Goal: Task Accomplishment & Management: Manage account settings

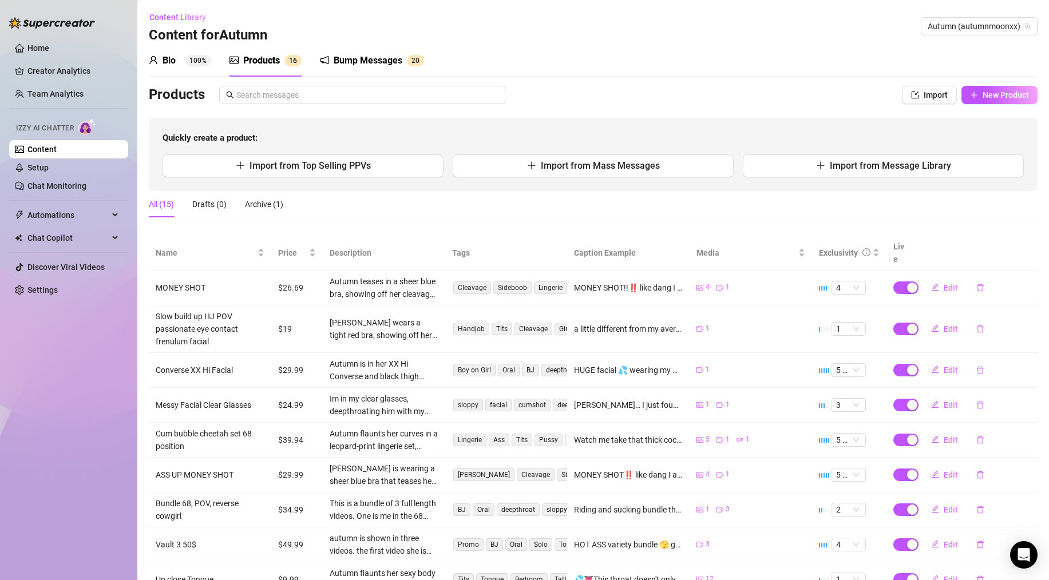
click at [57, 154] on link "Content" at bounding box center [41, 149] width 29 height 9
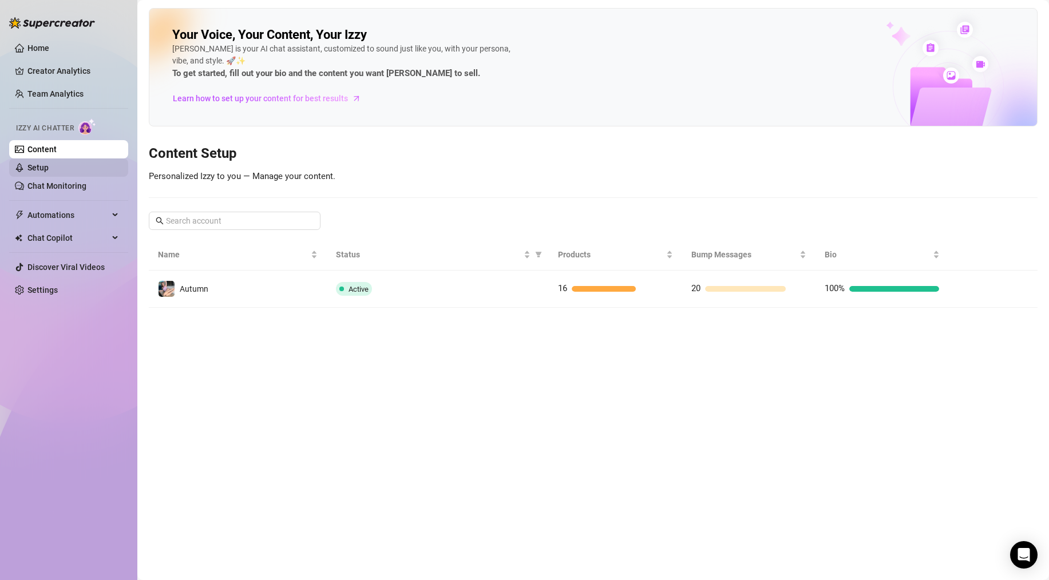
click at [49, 167] on link "Setup" at bounding box center [37, 167] width 21 height 9
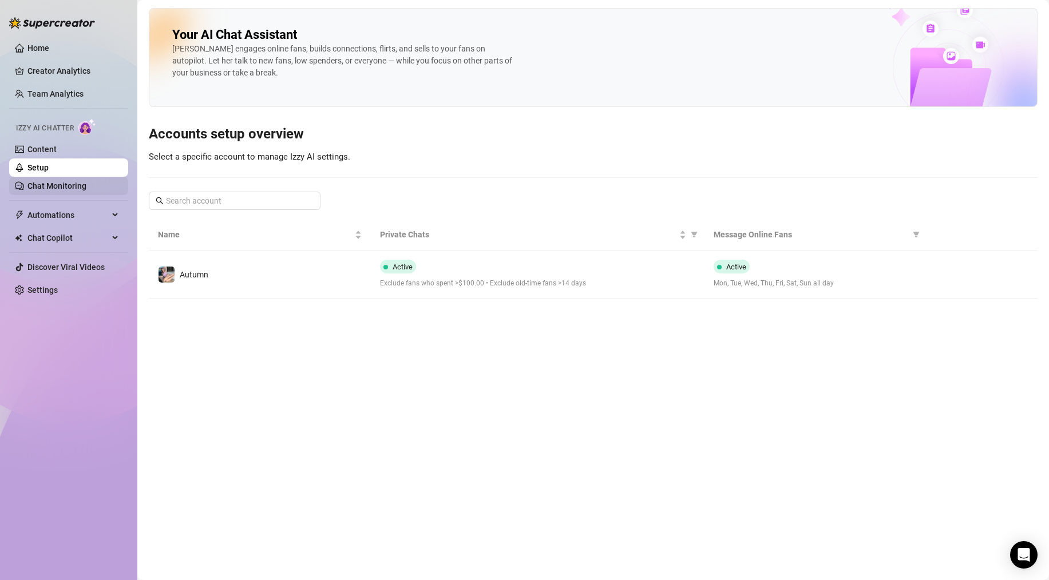
click at [58, 182] on link "Chat Monitoring" at bounding box center [56, 185] width 59 height 9
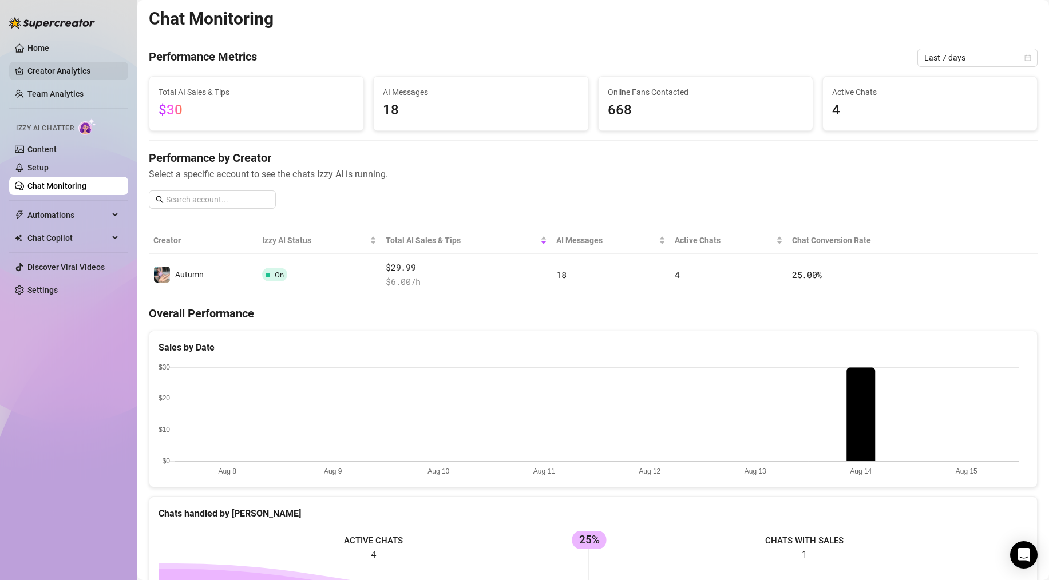
click at [83, 69] on link "Creator Analytics" at bounding box center [73, 71] width 92 height 18
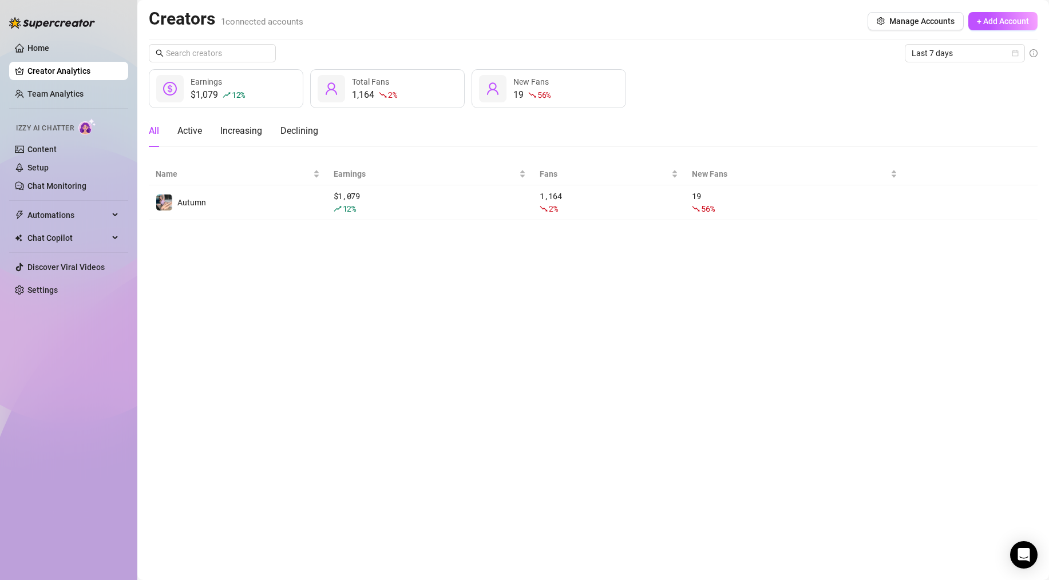
click at [73, 108] on li at bounding box center [68, 108] width 119 height 1
click at [78, 89] on link "Team Analytics" at bounding box center [55, 93] width 56 height 9
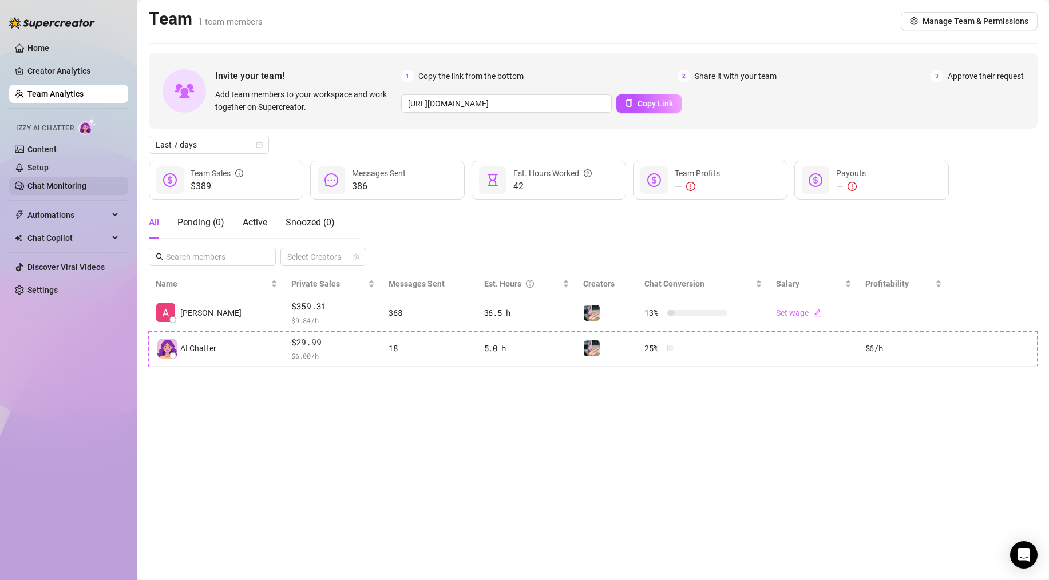
click at [54, 184] on link "Chat Monitoring" at bounding box center [56, 185] width 59 height 9
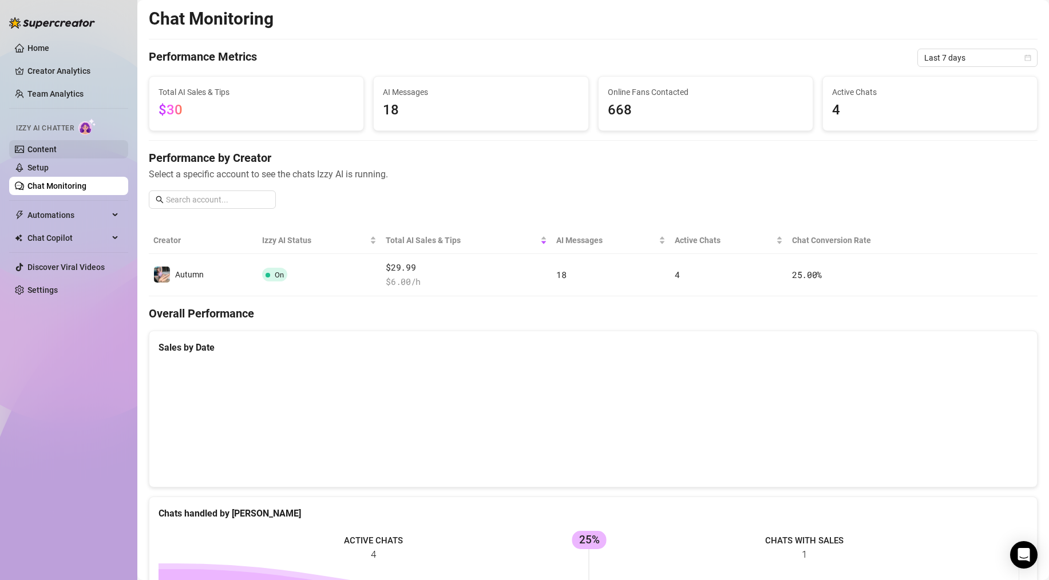
click at [53, 148] on link "Content" at bounding box center [41, 149] width 29 height 9
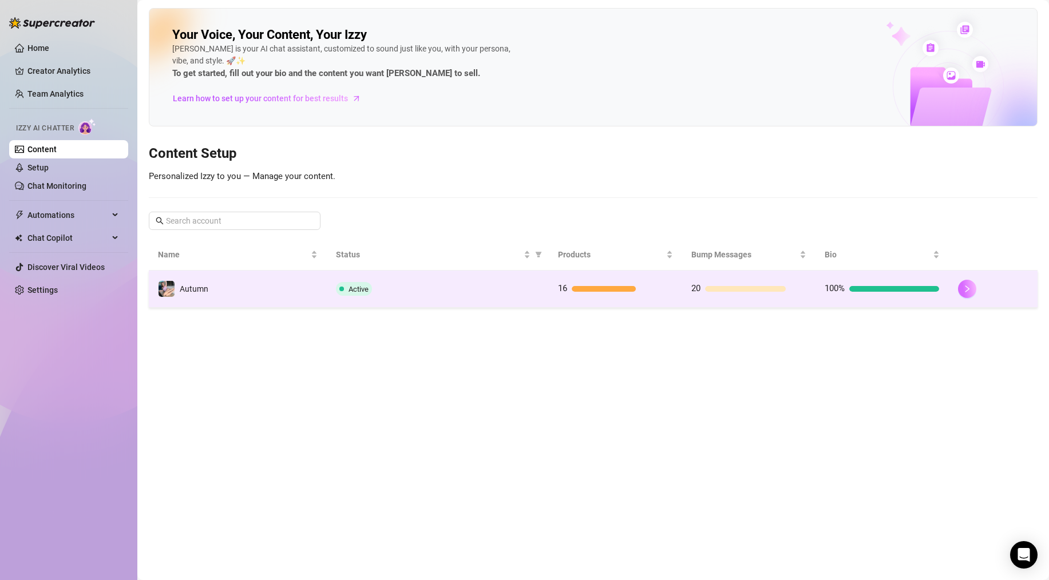
click at [966, 286] on icon "right" at bounding box center [967, 289] width 8 height 8
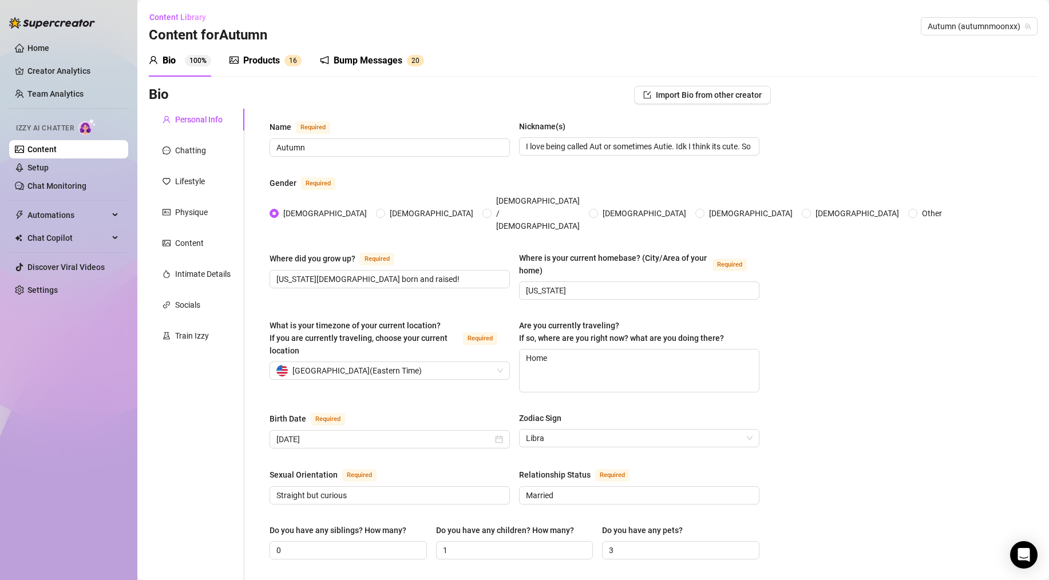
click at [260, 68] on div "Products 1 6" at bounding box center [266, 61] width 72 height 32
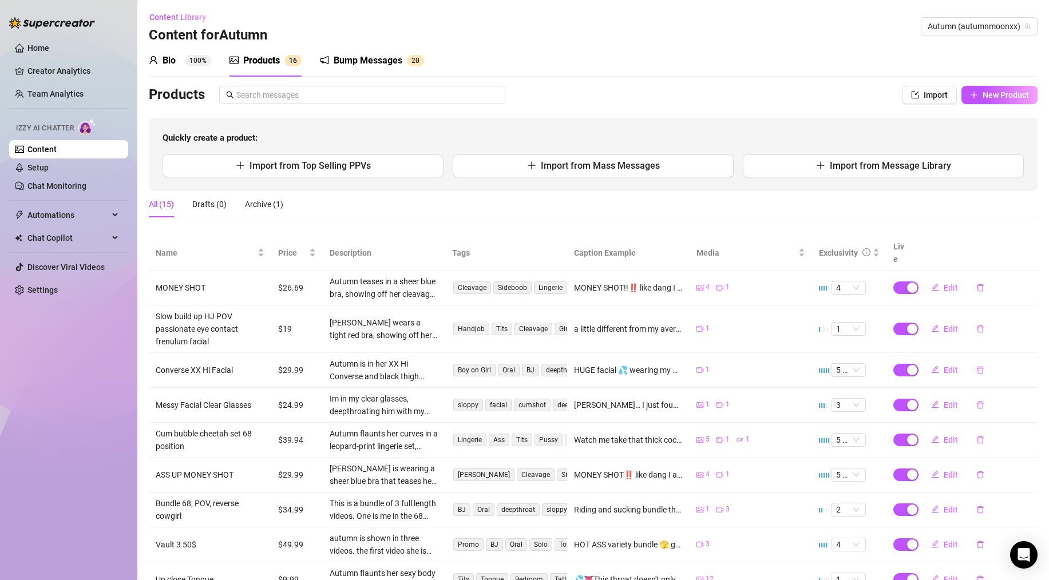
click at [377, 58] on div "Bump Messages" at bounding box center [368, 61] width 69 height 14
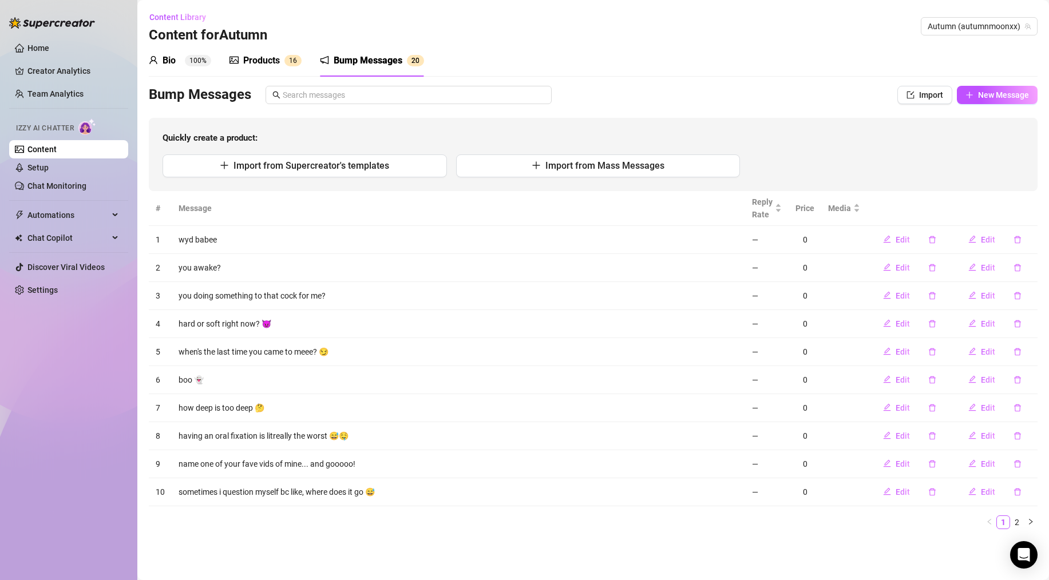
click at [167, 58] on div "Bio" at bounding box center [169, 61] width 13 height 14
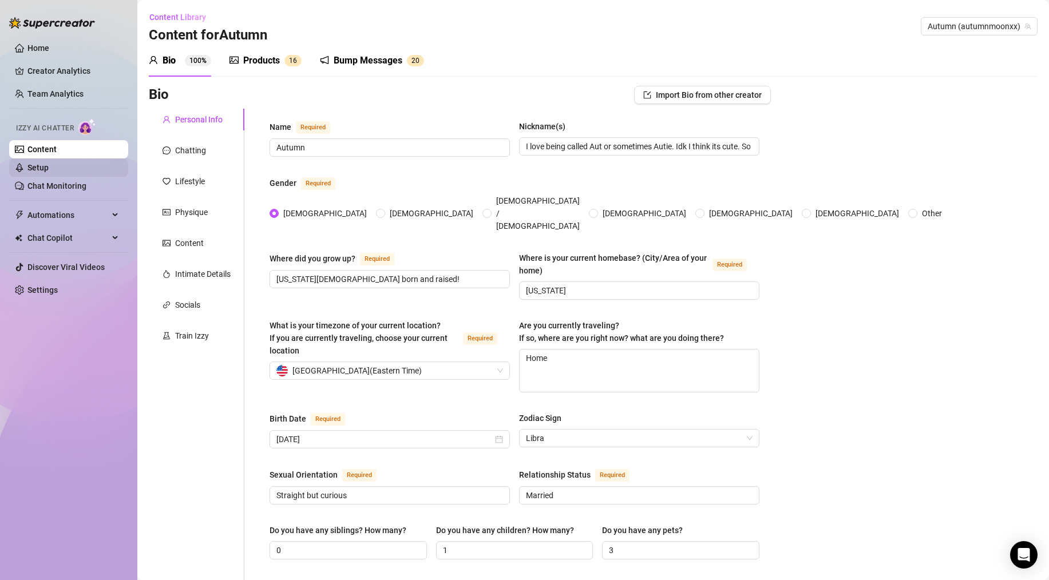
click at [49, 166] on link "Setup" at bounding box center [37, 167] width 21 height 9
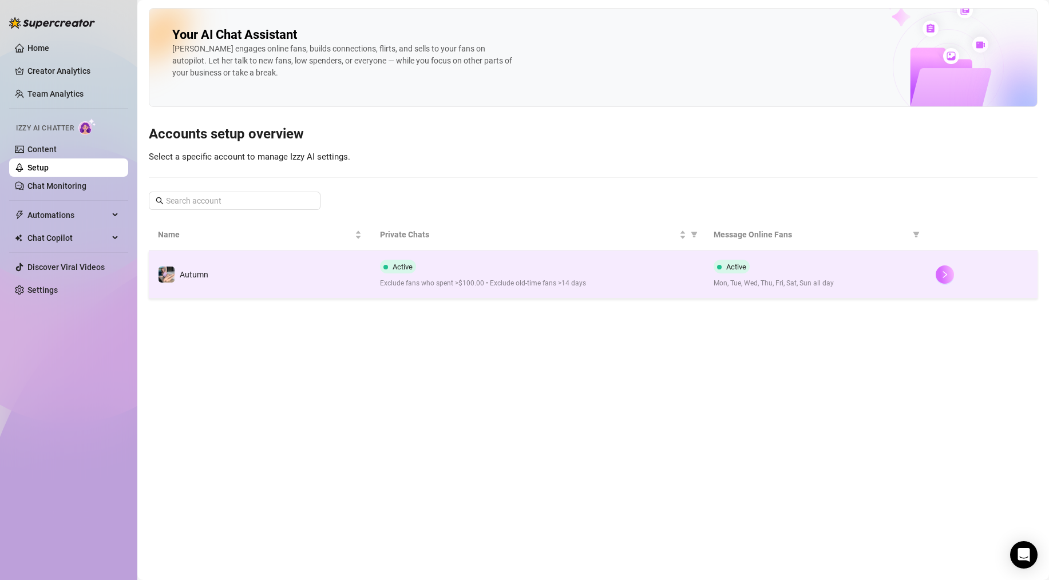
click at [940, 274] on button "button" at bounding box center [945, 275] width 18 height 18
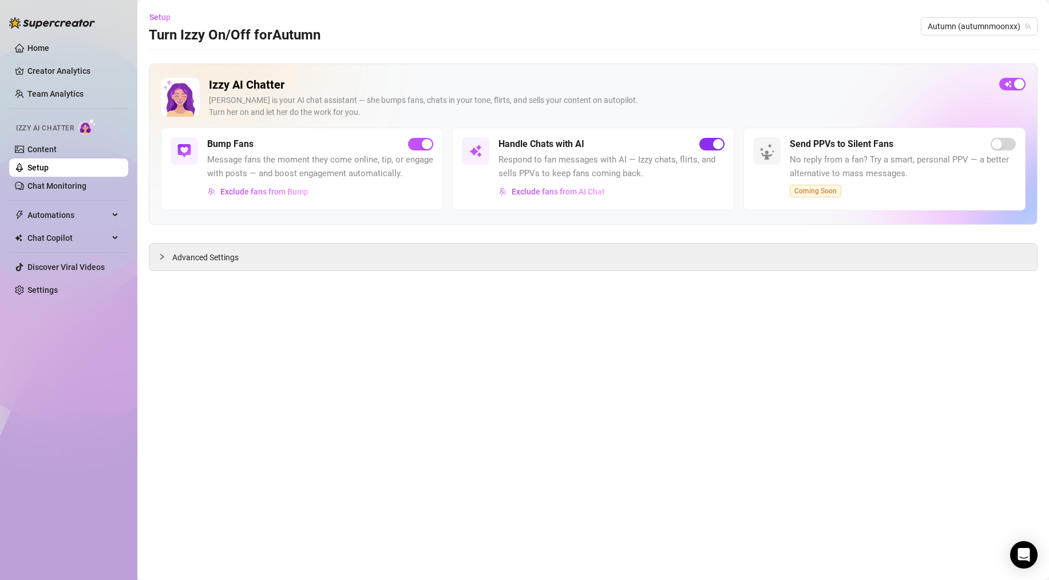
click at [705, 144] on span "button" at bounding box center [711, 144] width 25 height 13
click at [286, 196] on span "Exclude fans from Bump" at bounding box center [264, 191] width 88 height 9
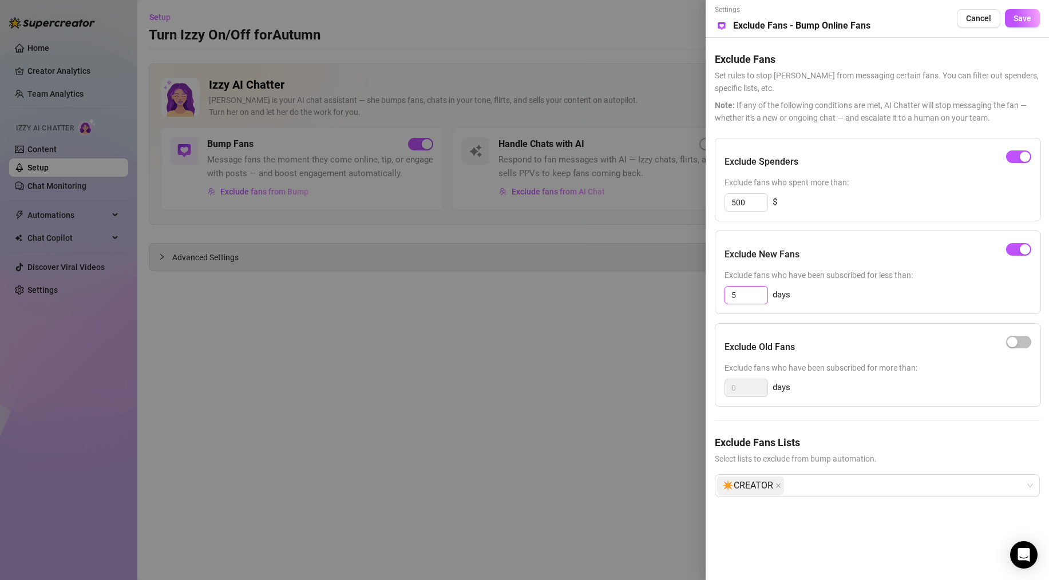
click at [746, 300] on input "5" at bounding box center [746, 295] width 42 height 17
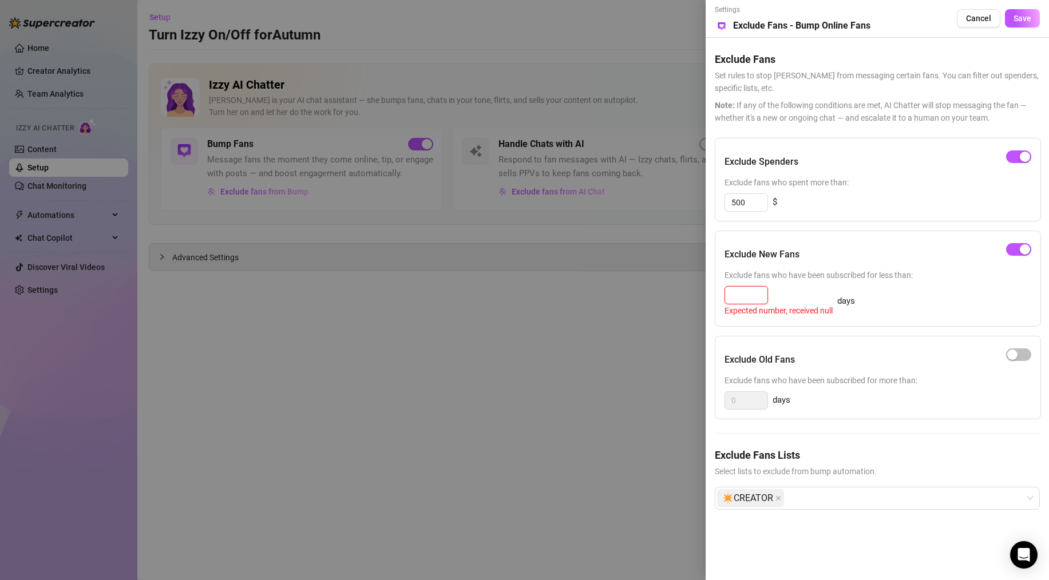
type input "3"
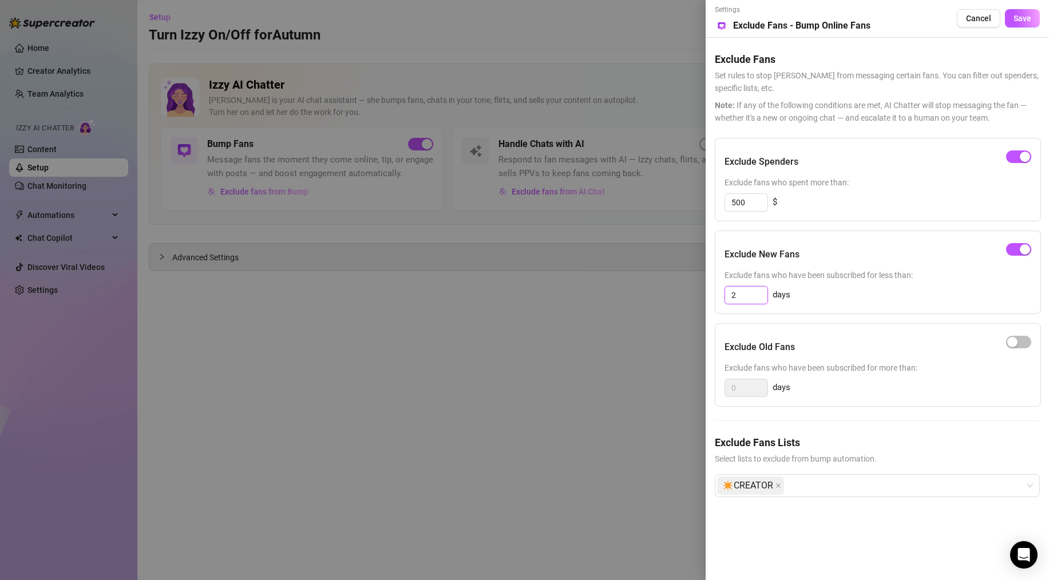
type input "2"
click at [893, 312] on div "Exclude New Fans Exclude fans who have been subscribed for less than: 2 days" at bounding box center [878, 273] width 326 height 84
click at [963, 493] on div "✴️CREATOR" at bounding box center [871, 486] width 309 height 21
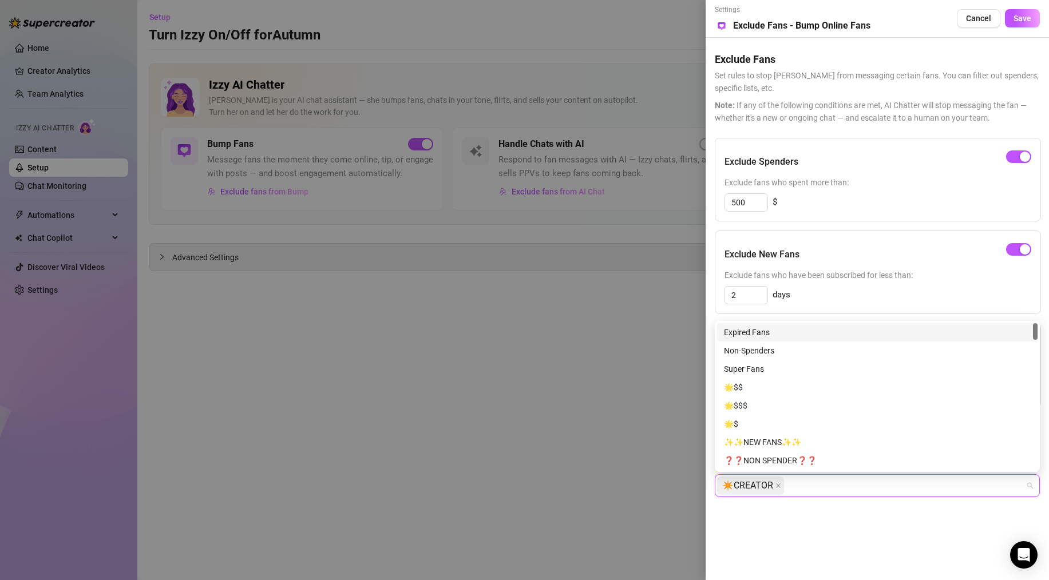
click at [963, 493] on div "✴️CREATOR" at bounding box center [871, 486] width 309 height 21
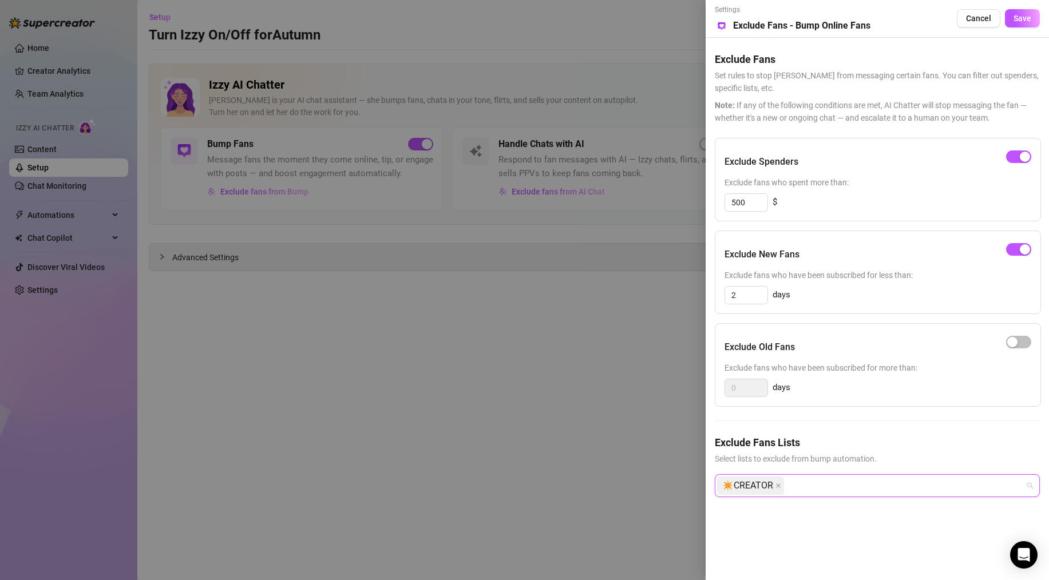
click at [963, 493] on div "✴️CREATOR" at bounding box center [871, 486] width 309 height 21
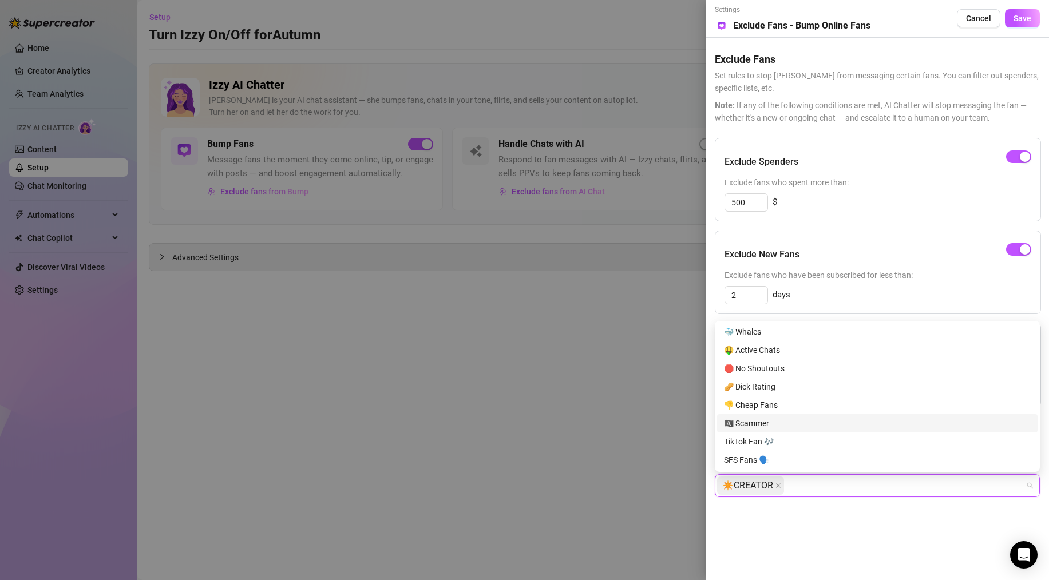
scroll to position [349, 0]
click at [891, 529] on div "Settings Preview Exclude Fans - Bump Online Fans Cancel Save Exclude Fans Set r…" at bounding box center [877, 290] width 343 height 580
